Goal: Task Accomplishment & Management: Manage account settings

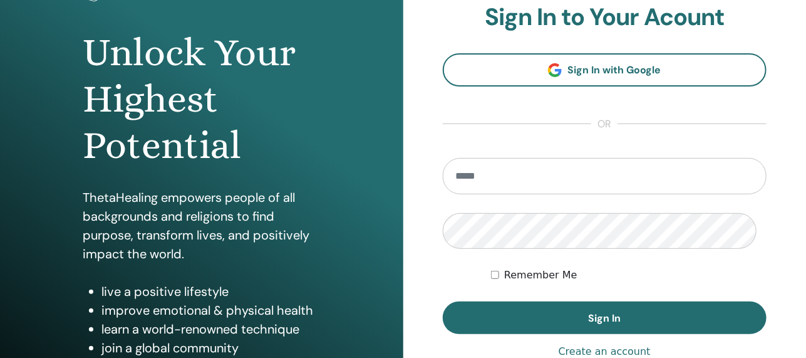
scroll to position [125, 0]
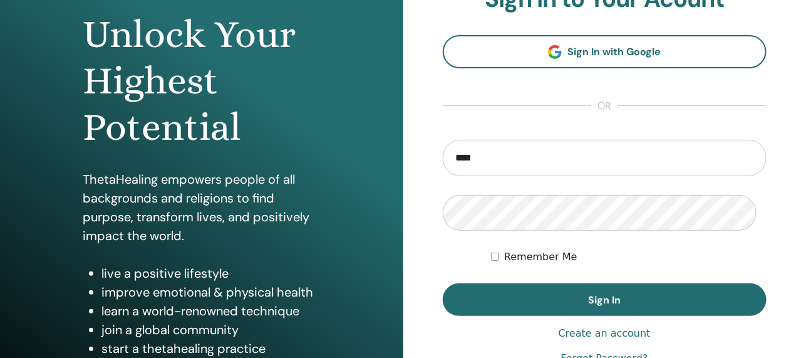
type input "**********"
click at [443, 283] on button "Sign In" at bounding box center [605, 299] width 324 height 33
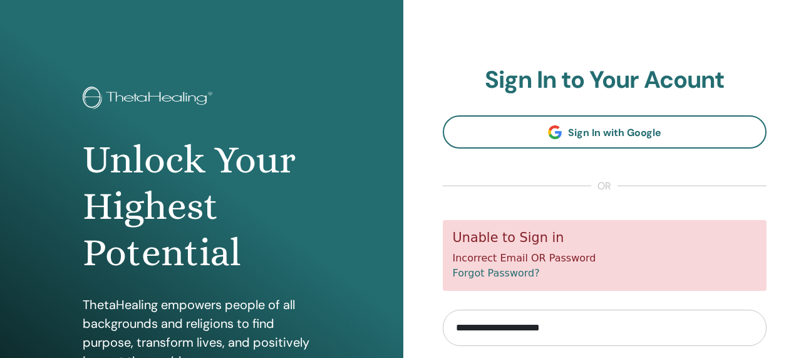
scroll to position [189, 0]
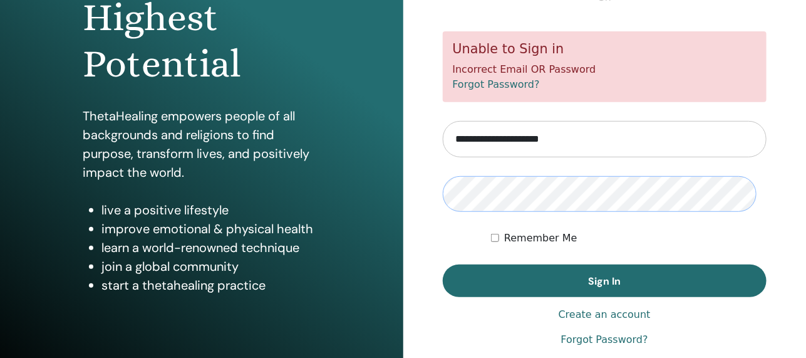
click at [443, 264] on button "Sign In" at bounding box center [605, 280] width 324 height 33
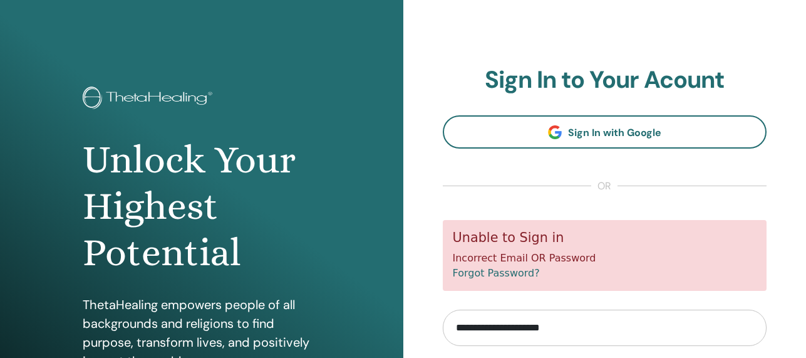
scroll to position [189, 0]
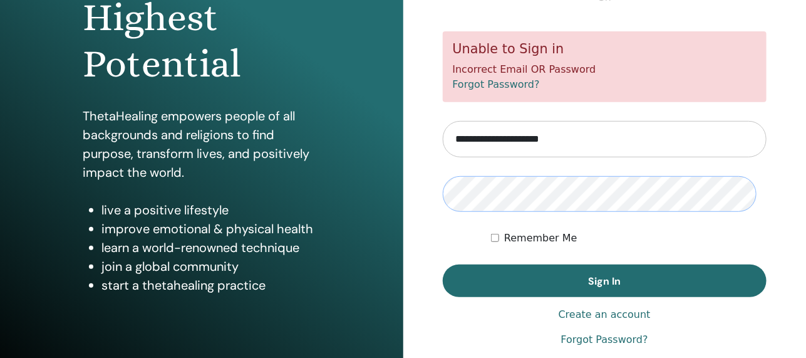
click at [443, 264] on button "Sign In" at bounding box center [605, 280] width 324 height 33
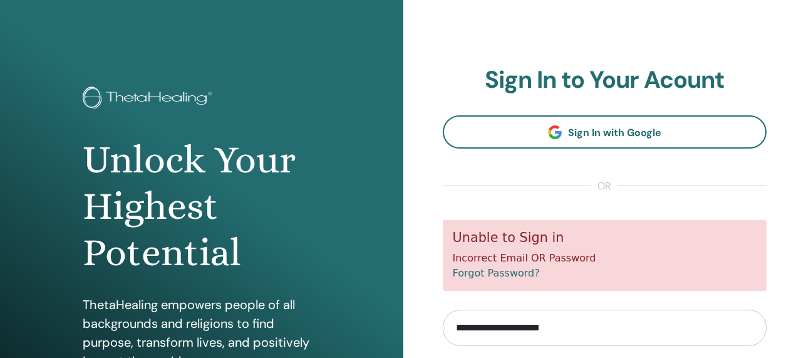
scroll to position [189, 0]
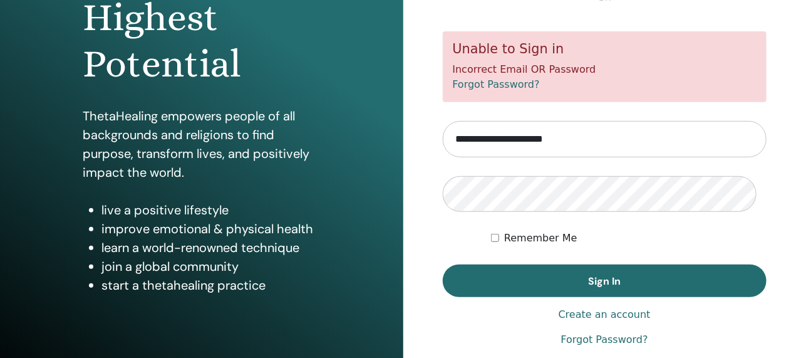
type input "**********"
click at [443, 264] on button "Sign In" at bounding box center [605, 280] width 324 height 33
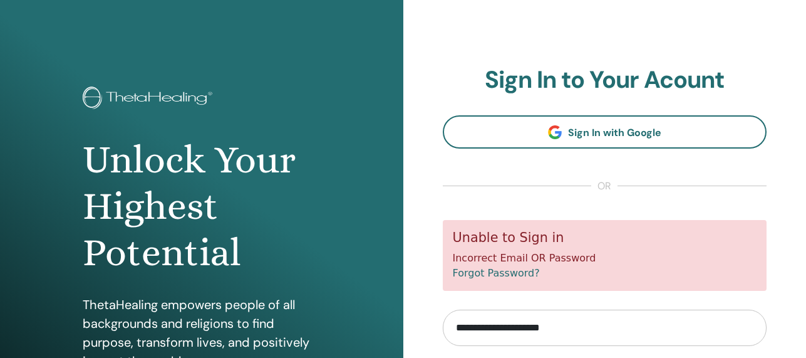
scroll to position [189, 0]
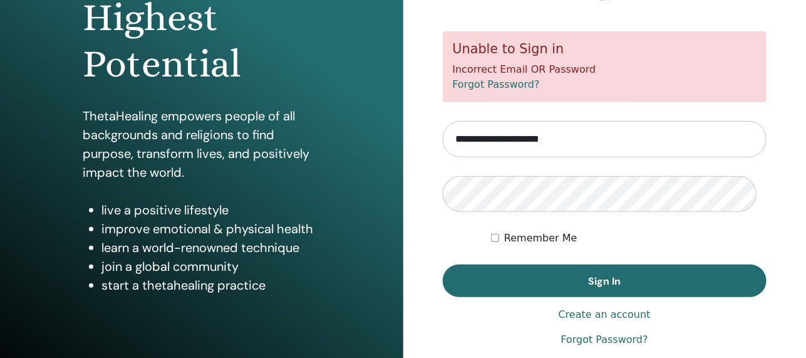
click at [485, 90] on link "Forgot Password?" at bounding box center [496, 84] width 87 height 12
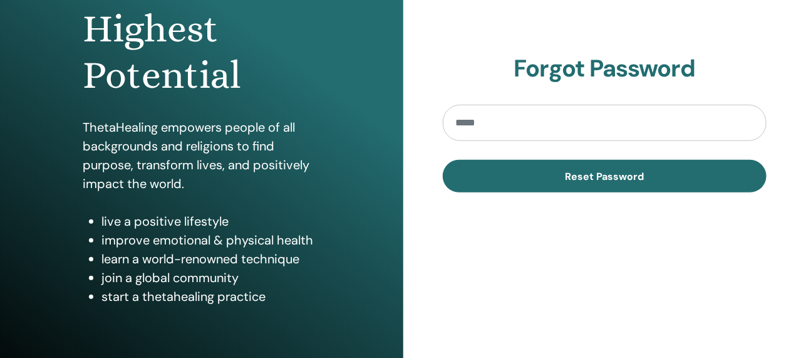
scroll to position [187, 0]
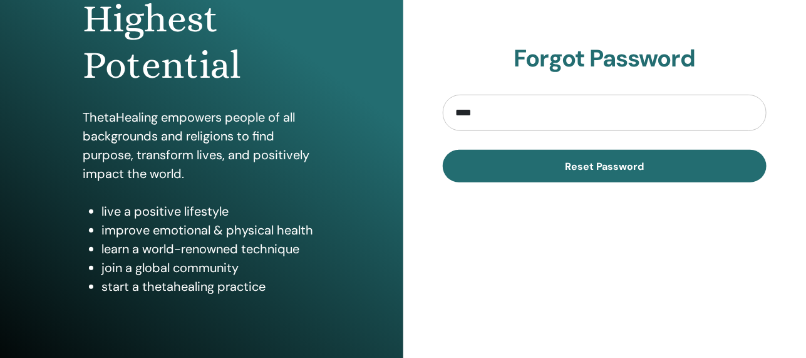
type input "**********"
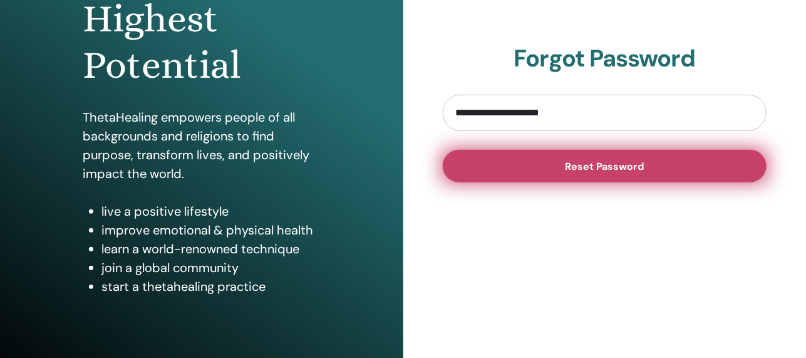
click at [542, 182] on button "Reset Password" at bounding box center [605, 166] width 324 height 33
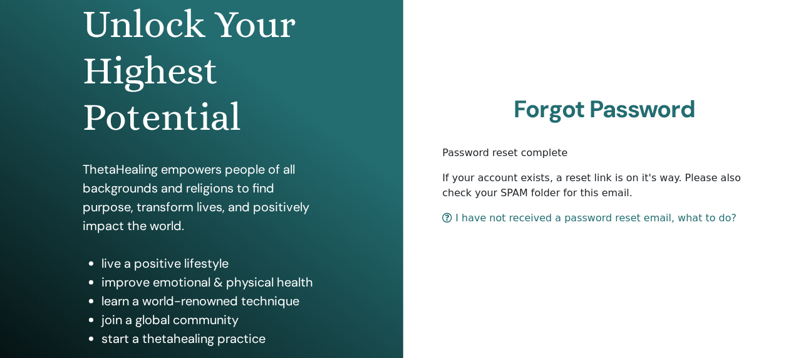
scroll to position [187, 0]
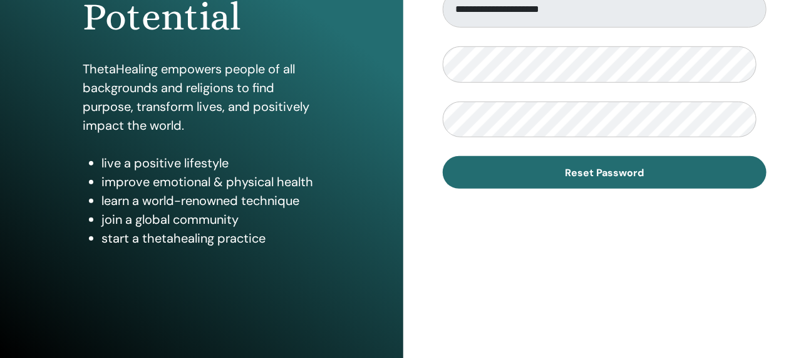
scroll to position [267, 0]
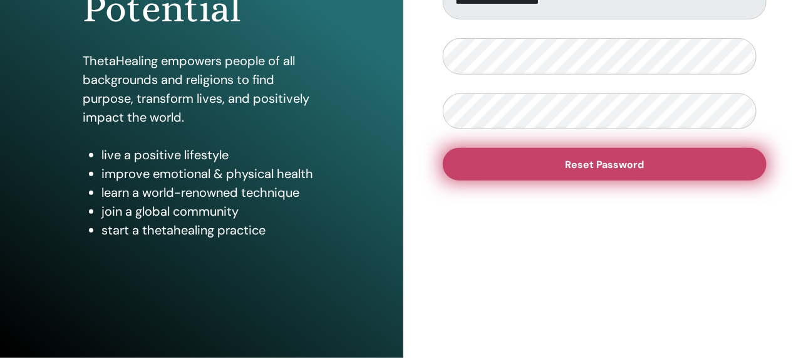
click at [652, 180] on button "Reset Password" at bounding box center [605, 164] width 324 height 33
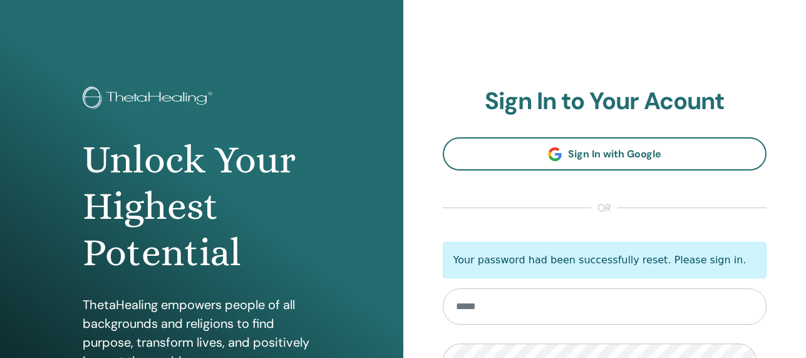
scroll to position [194, 0]
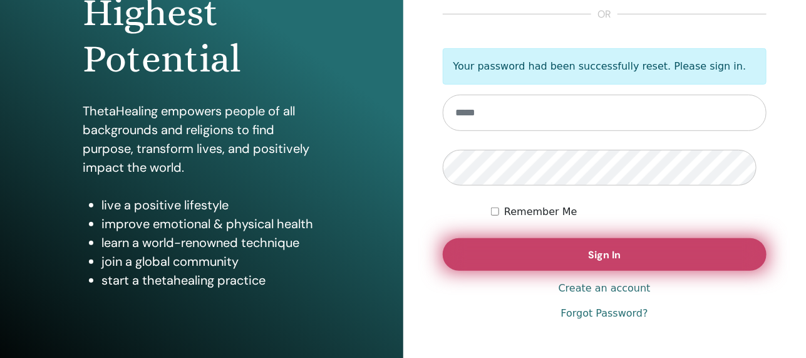
type input "**********"
click at [564, 271] on button "Sign In" at bounding box center [605, 254] width 324 height 33
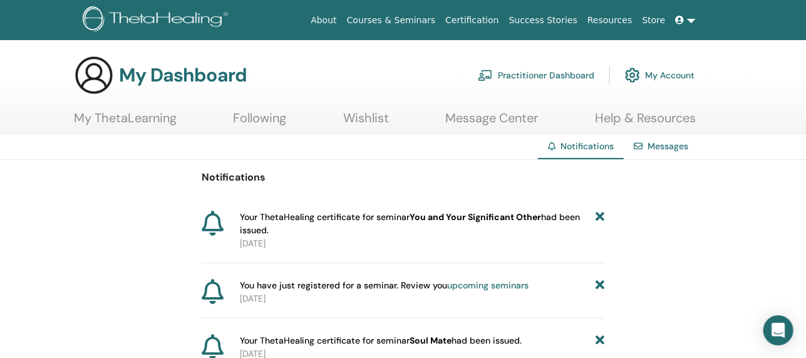
click at [110, 120] on link "My ThetaLearning" at bounding box center [125, 122] width 103 height 24
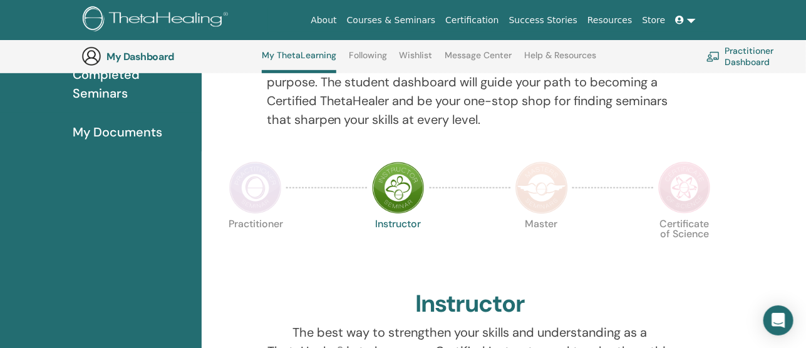
scroll to position [192, 0]
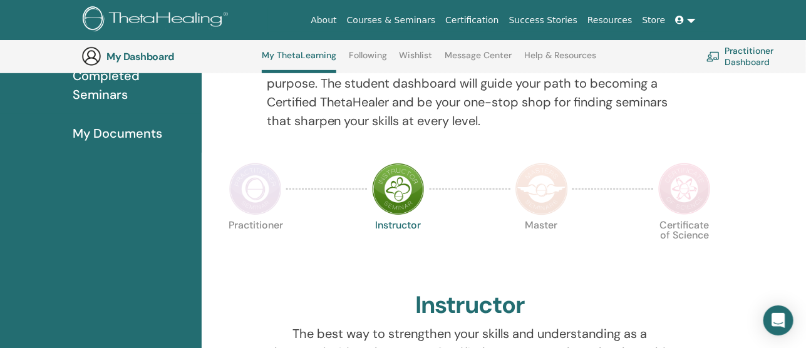
click at [270, 215] on img at bounding box center [255, 189] width 53 height 53
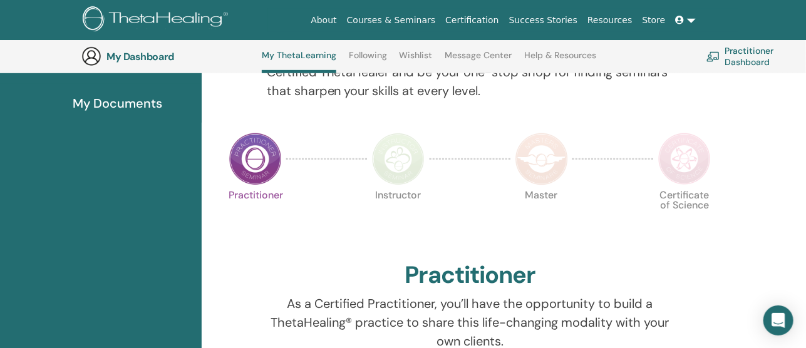
scroll to position [220, 0]
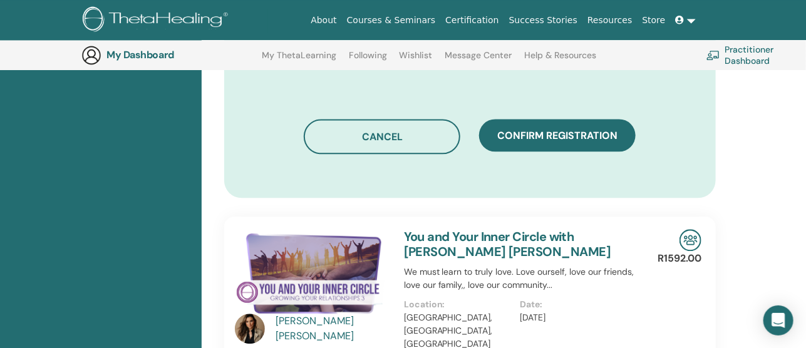
scroll to position [844, 0]
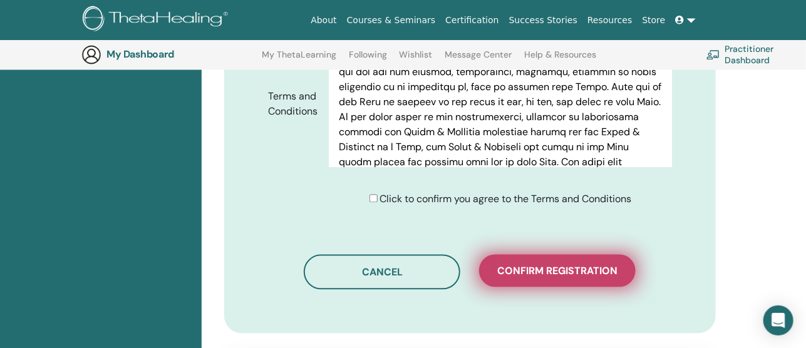
click at [546, 278] on span "Confirm registration" at bounding box center [557, 271] width 120 height 13
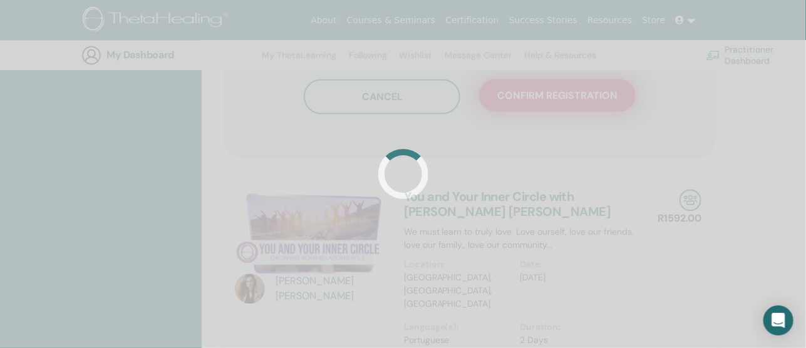
scroll to position [1032, 0]
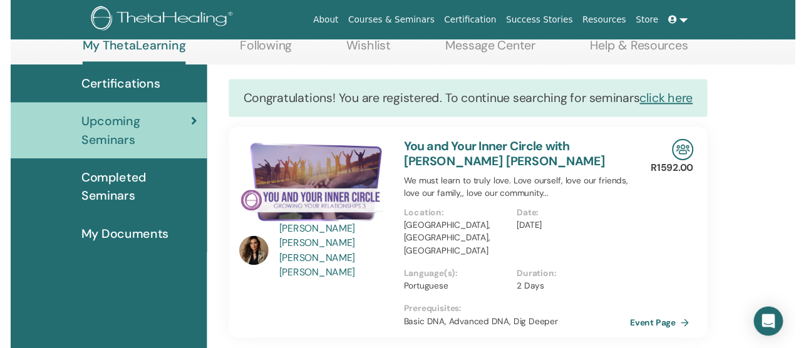
scroll to position [158, 0]
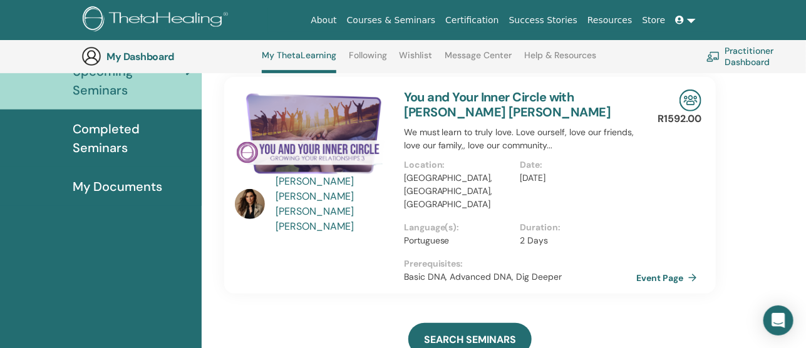
click at [289, 209] on div "Ana Gabriela Chaves Borges" at bounding box center [334, 204] width 116 height 60
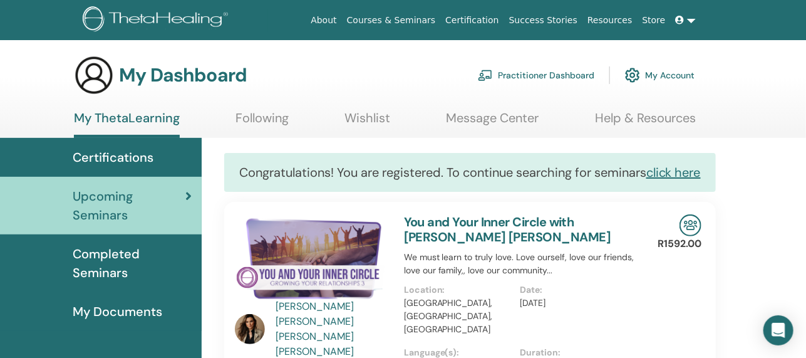
click at [107, 224] on span "Upcoming Seminars" at bounding box center [129, 206] width 113 height 38
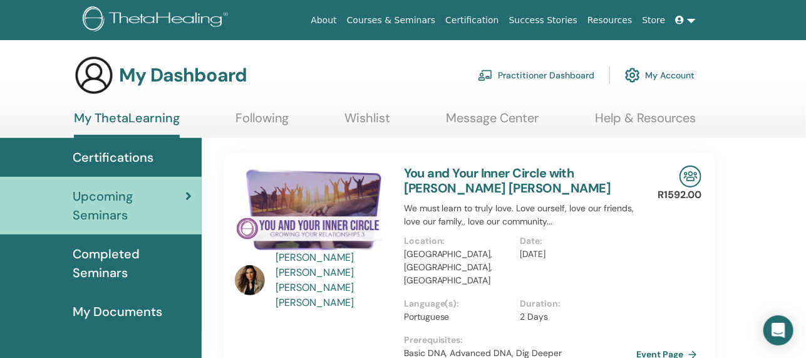
click at [105, 271] on span "Completed Seminars" at bounding box center [132, 263] width 119 height 38
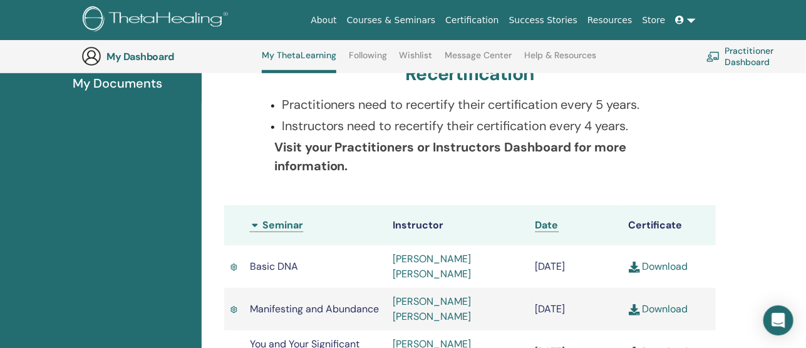
scroll to position [158, 0]
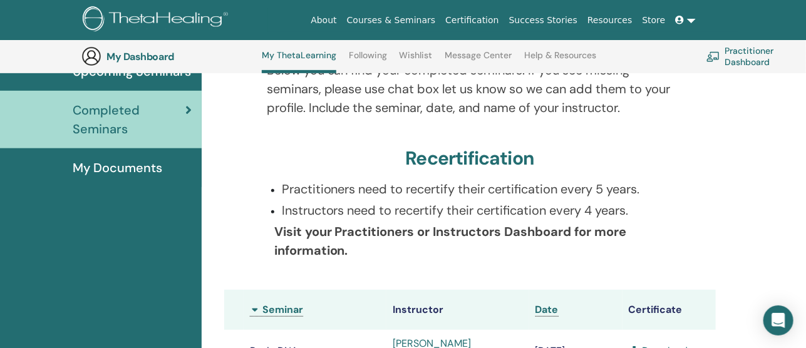
click at [95, 177] on span "My Documents" at bounding box center [118, 167] width 90 height 19
